Goal: Information Seeking & Learning: Learn about a topic

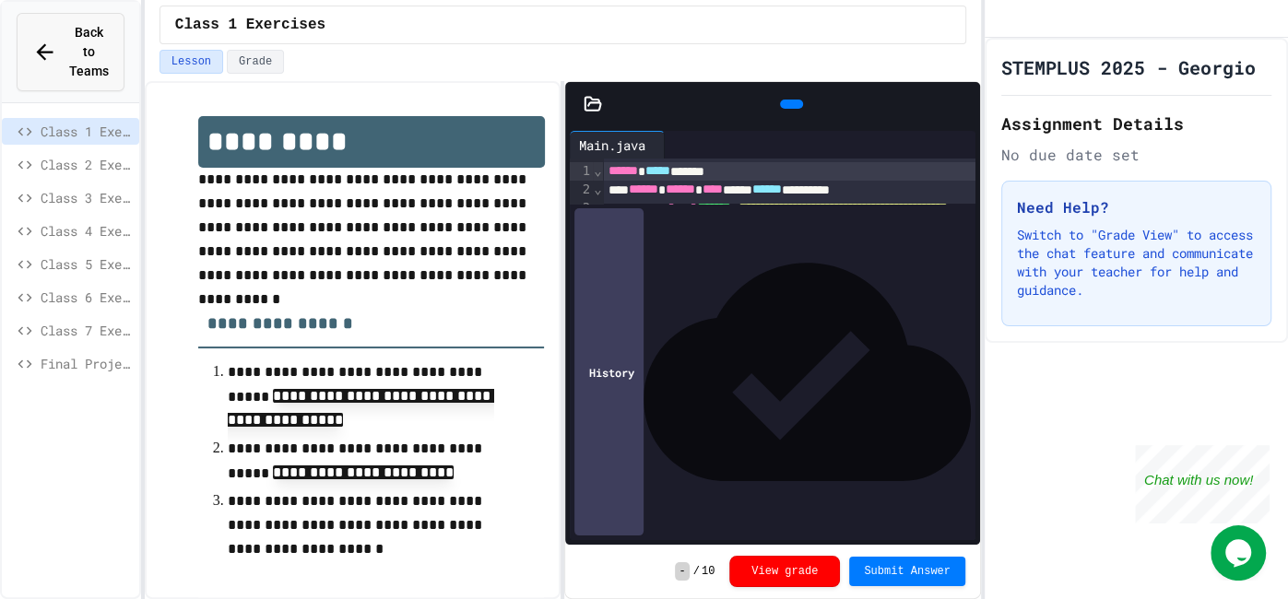
click at [69, 53] on span "Back to Teams" at bounding box center [89, 52] width 40 height 58
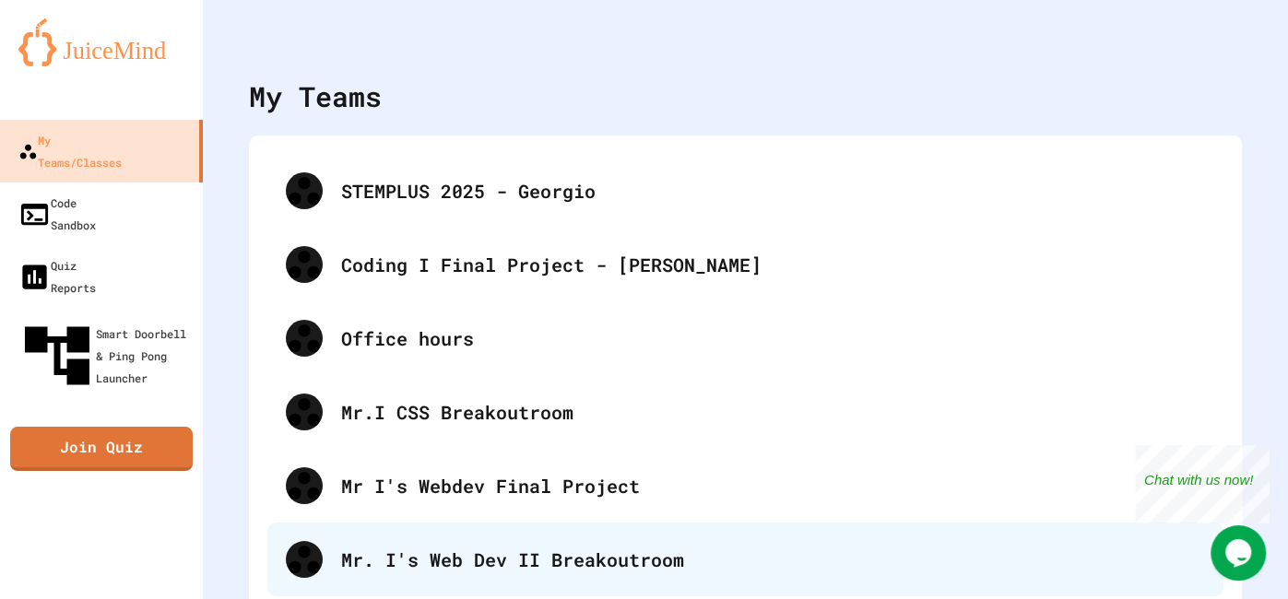
click at [514, 567] on div "Mr. I's Web Dev II Breakoutroom" at bounding box center [773, 560] width 864 height 28
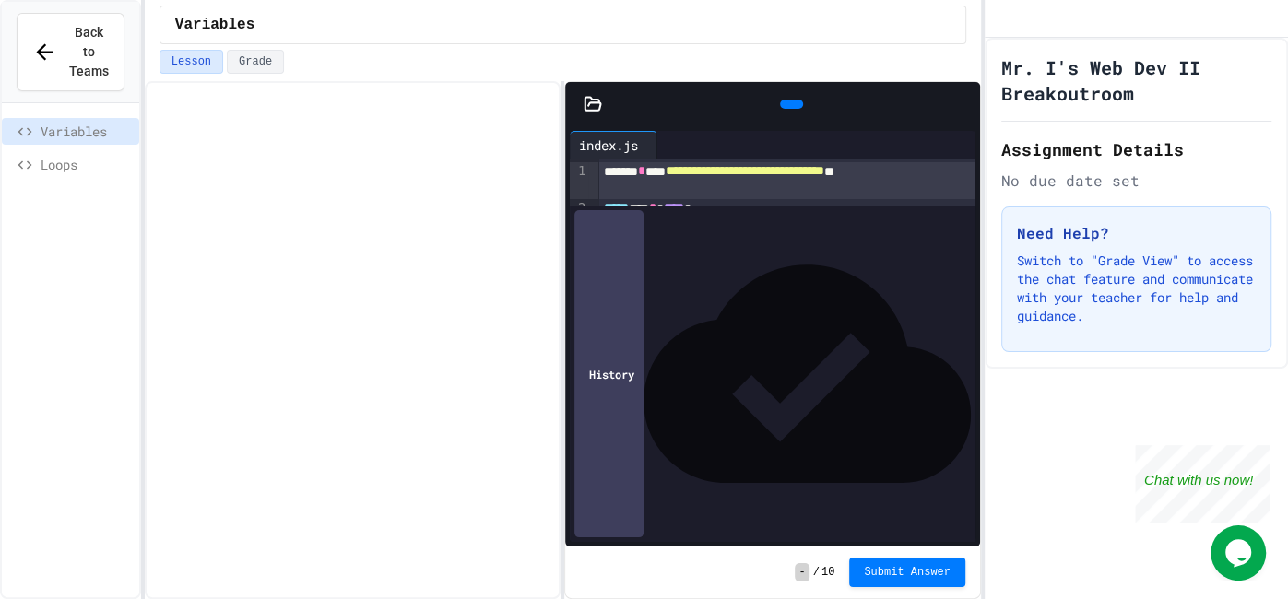
click at [60, 125] on div "Variables" at bounding box center [70, 134] width 137 height 33
click at [63, 155] on span "Loops" at bounding box center [86, 164] width 91 height 19
